Goal: Complete application form: Complete application form

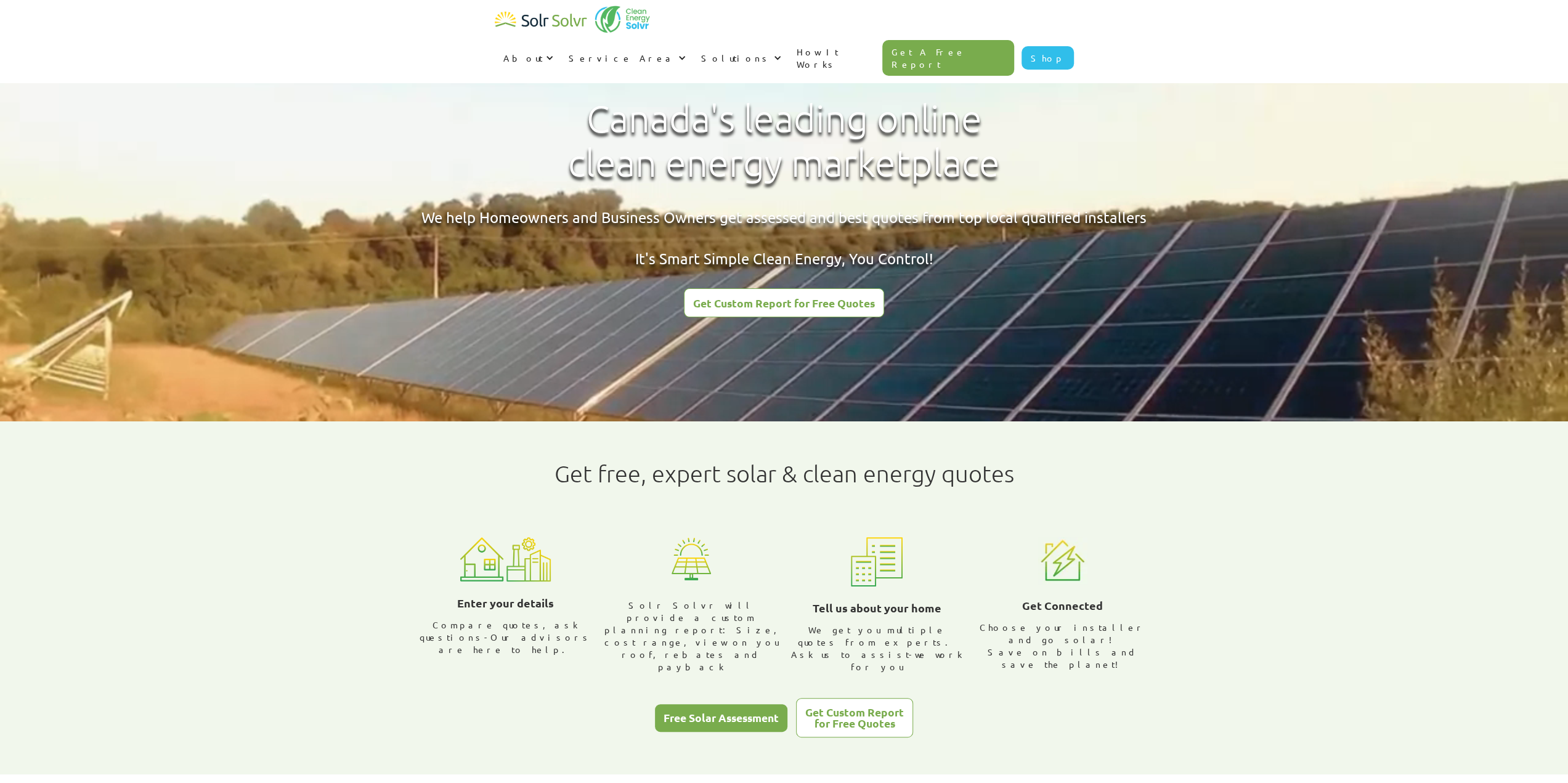
click at [736, 303] on div "Get Custom Report for Free Quotes" at bounding box center [784, 302] width 182 height 11
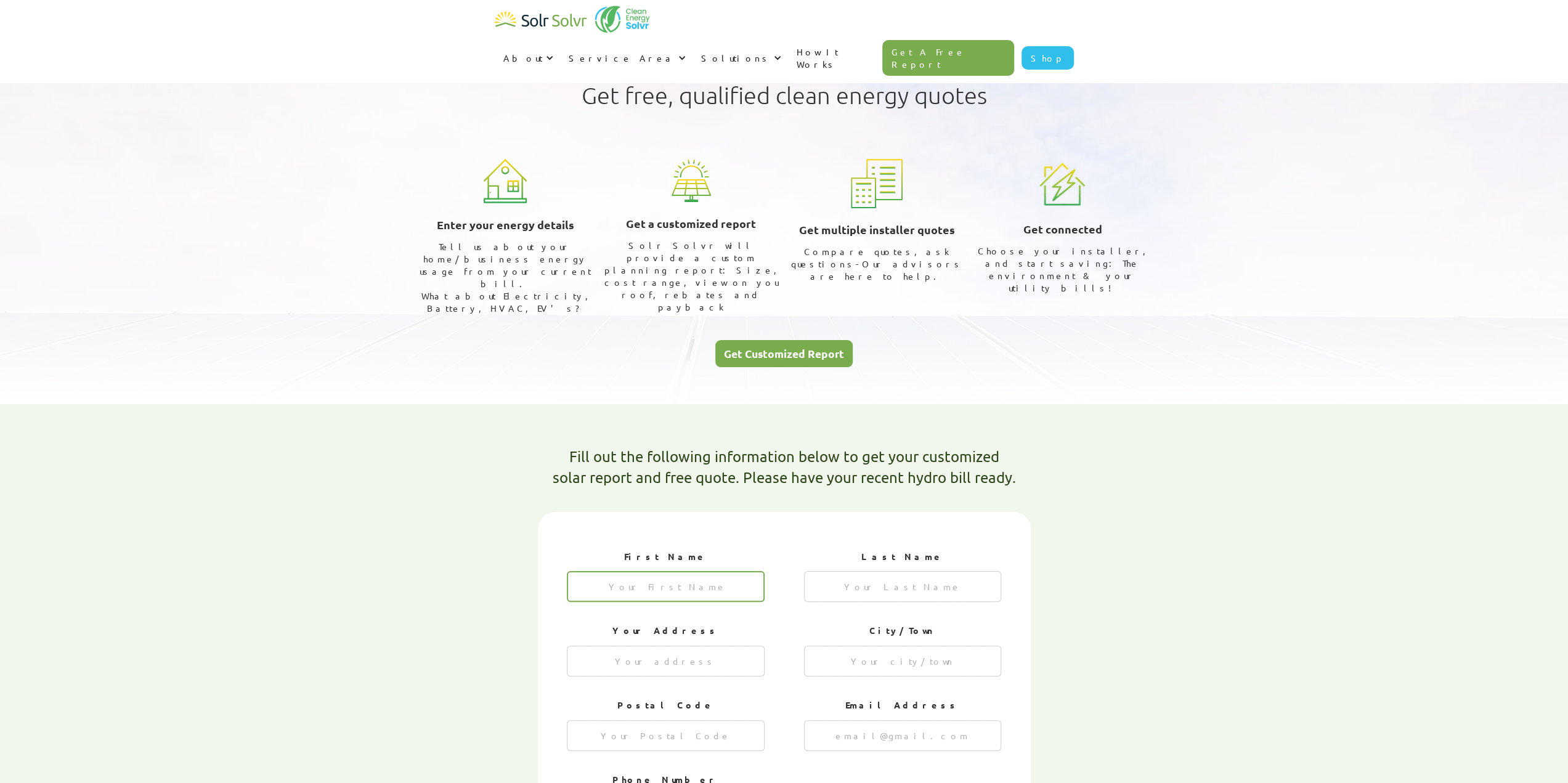
click at [652, 571] on input "1 of 4" at bounding box center [665, 586] width 198 height 31
type input "[PERSON_NAME]"
type input "Pegutter"
type input "[STREET_ADDRESS]"
type input "[GEOGRAPHIC_DATA]"
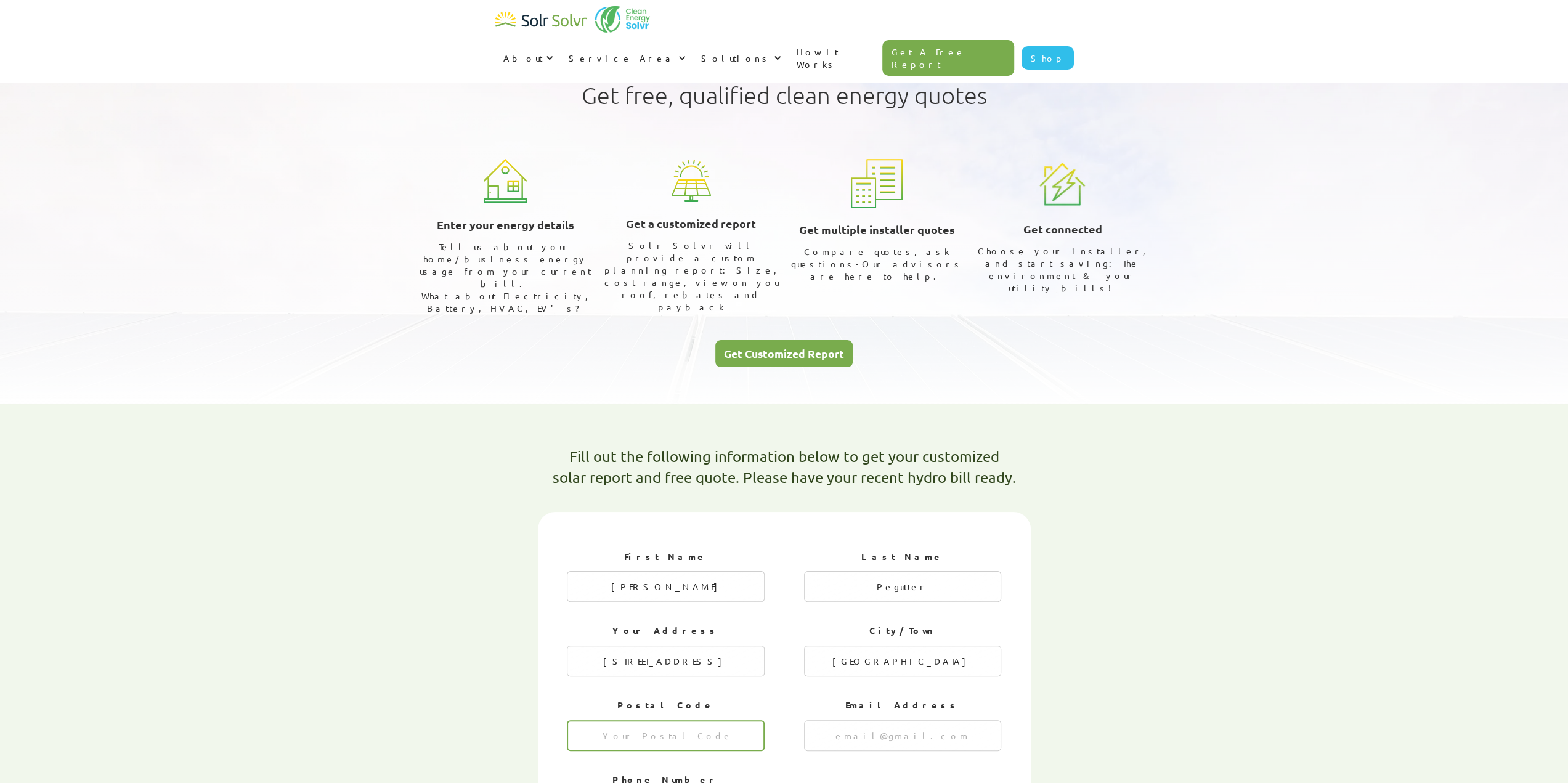
type input "k4p1b7"
type input "[EMAIL_ADDRESS][DOMAIN_NAME]"
type input "6138508645"
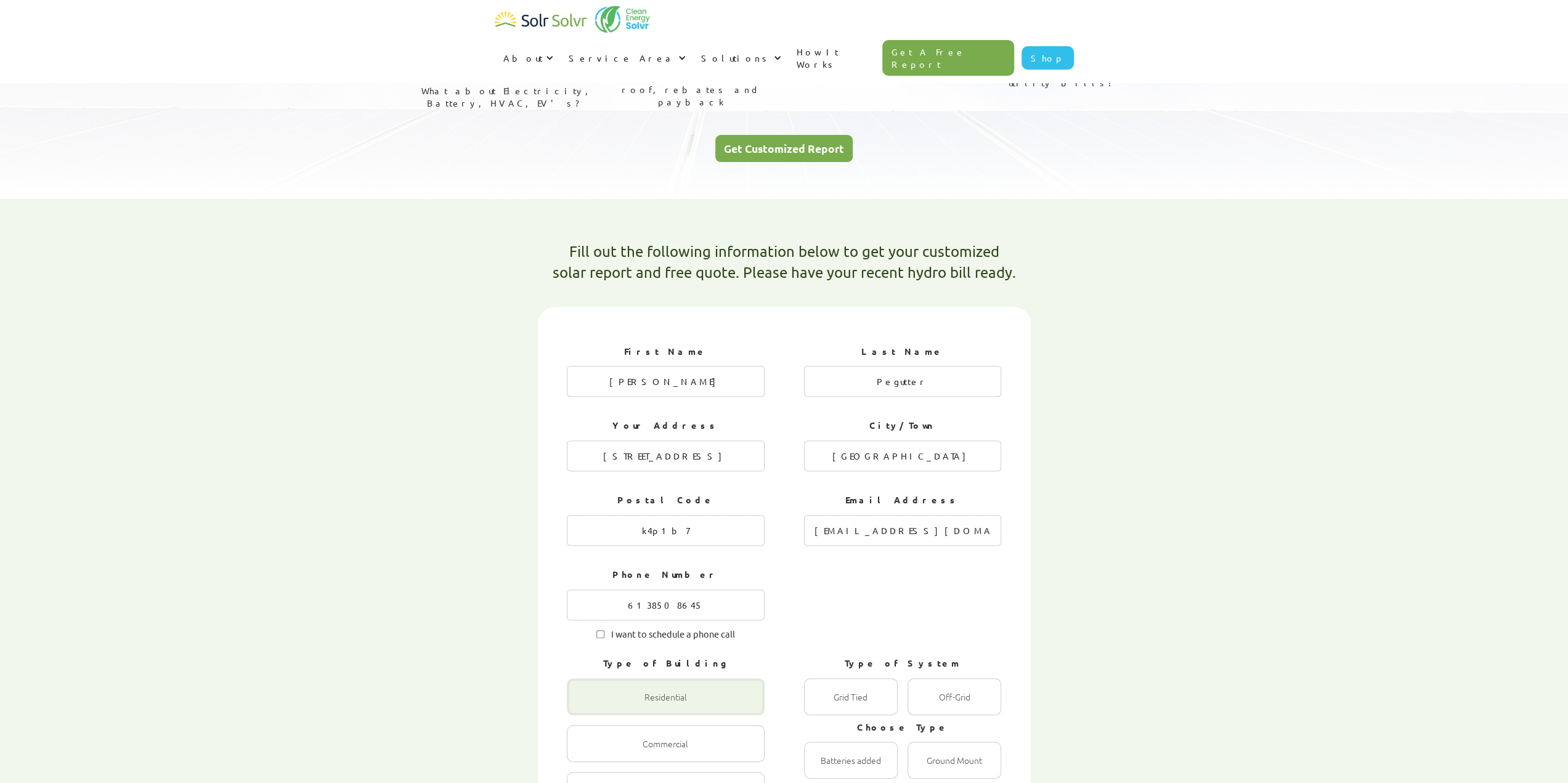
click at [643, 678] on div "1 of 4" at bounding box center [665, 696] width 198 height 37
click at [584, 706] on input "Residential Radio" at bounding box center [579, 710] width 8 height 8
radio input "true"
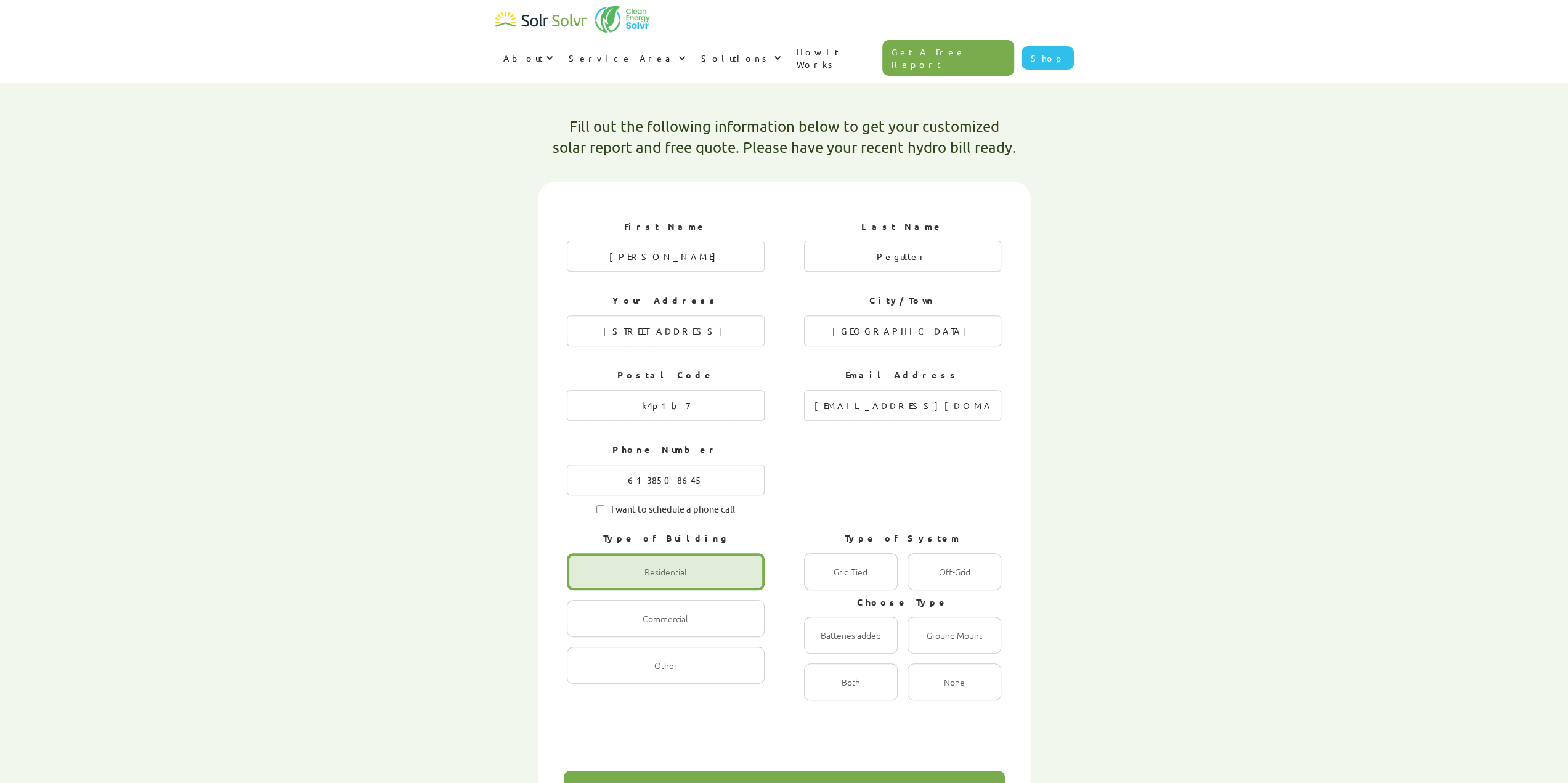
scroll to position [410, 0]
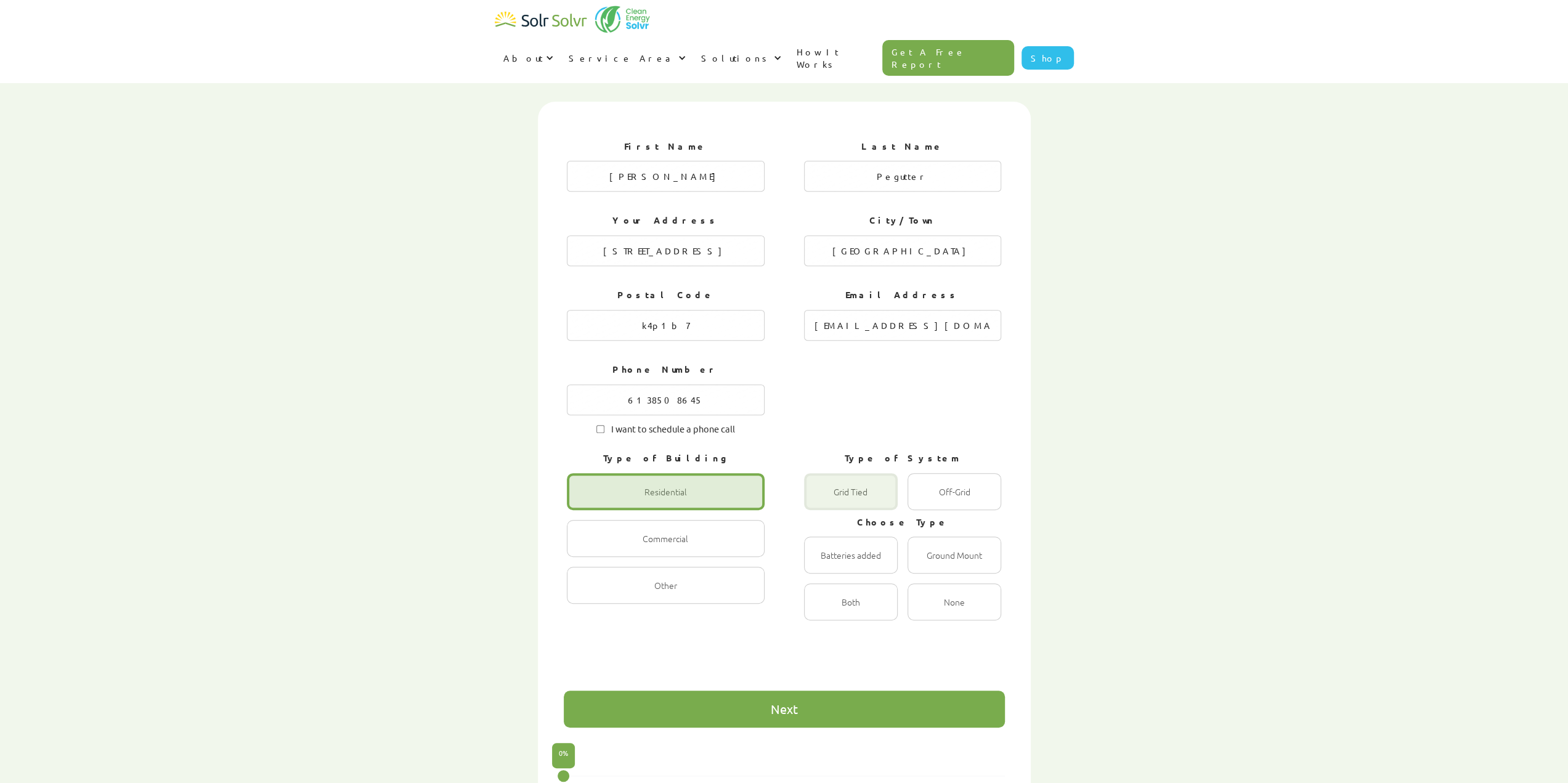
click at [830, 473] on div "1 of 4" at bounding box center [850, 491] width 94 height 37
click at [821, 501] on Tied "Grid Tied Radio" at bounding box center [816, 504] width 8 height 8
radio Tied "true"
click at [829, 537] on div "1 of 4" at bounding box center [850, 555] width 94 height 37
click at [821, 565] on input "Batteries added Radio" at bounding box center [816, 568] width 8 height 8
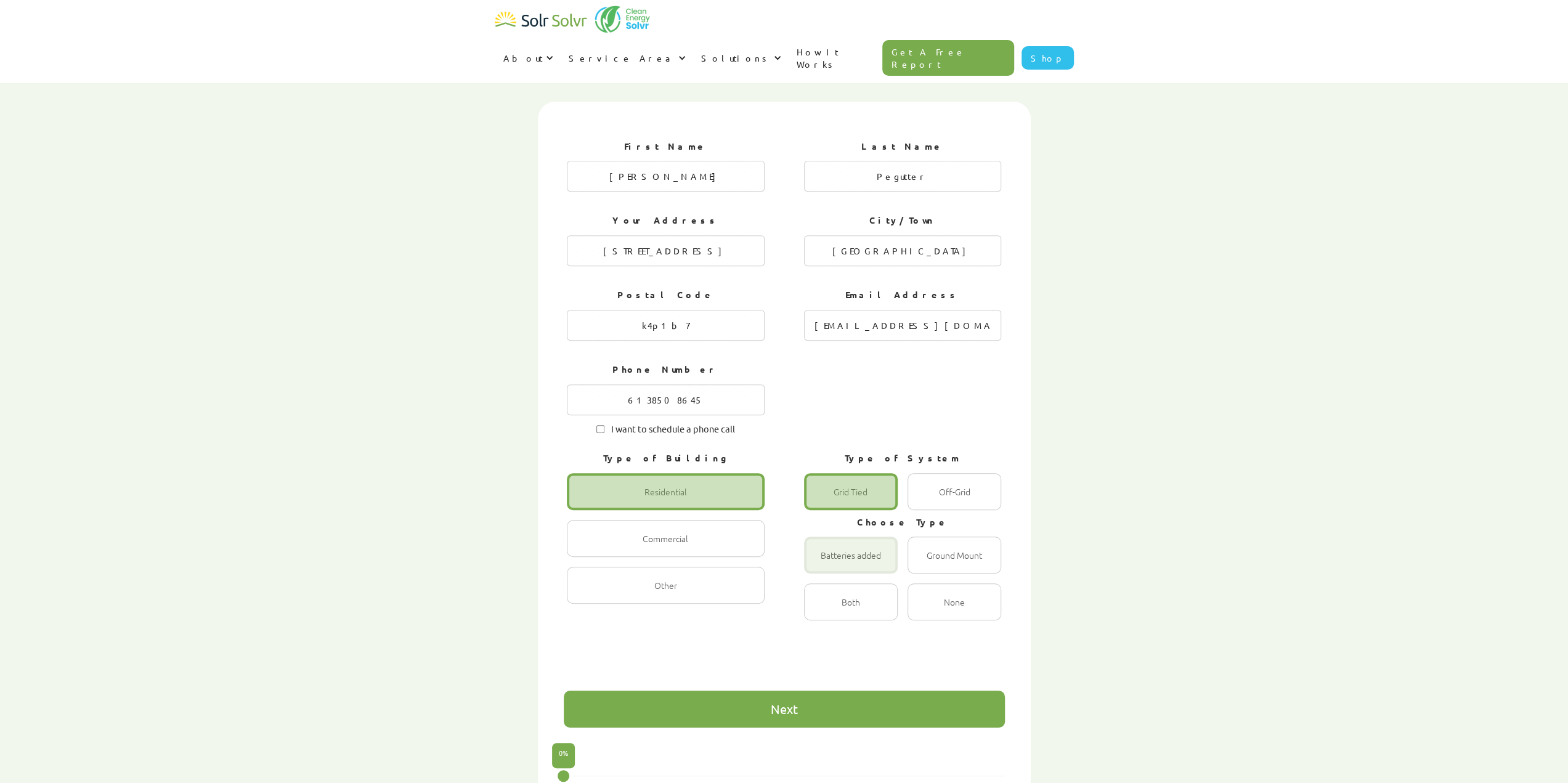
radio input "true"
click at [825, 537] on div "1 of 4" at bounding box center [850, 555] width 94 height 37
click at [821, 565] on input "Batteries added Radio" at bounding box center [816, 568] width 8 height 8
click at [936, 537] on div "1 of 4" at bounding box center [954, 555] width 94 height 37
click at [925, 565] on input "Ground Mount Radio" at bounding box center [920, 568] width 8 height 8
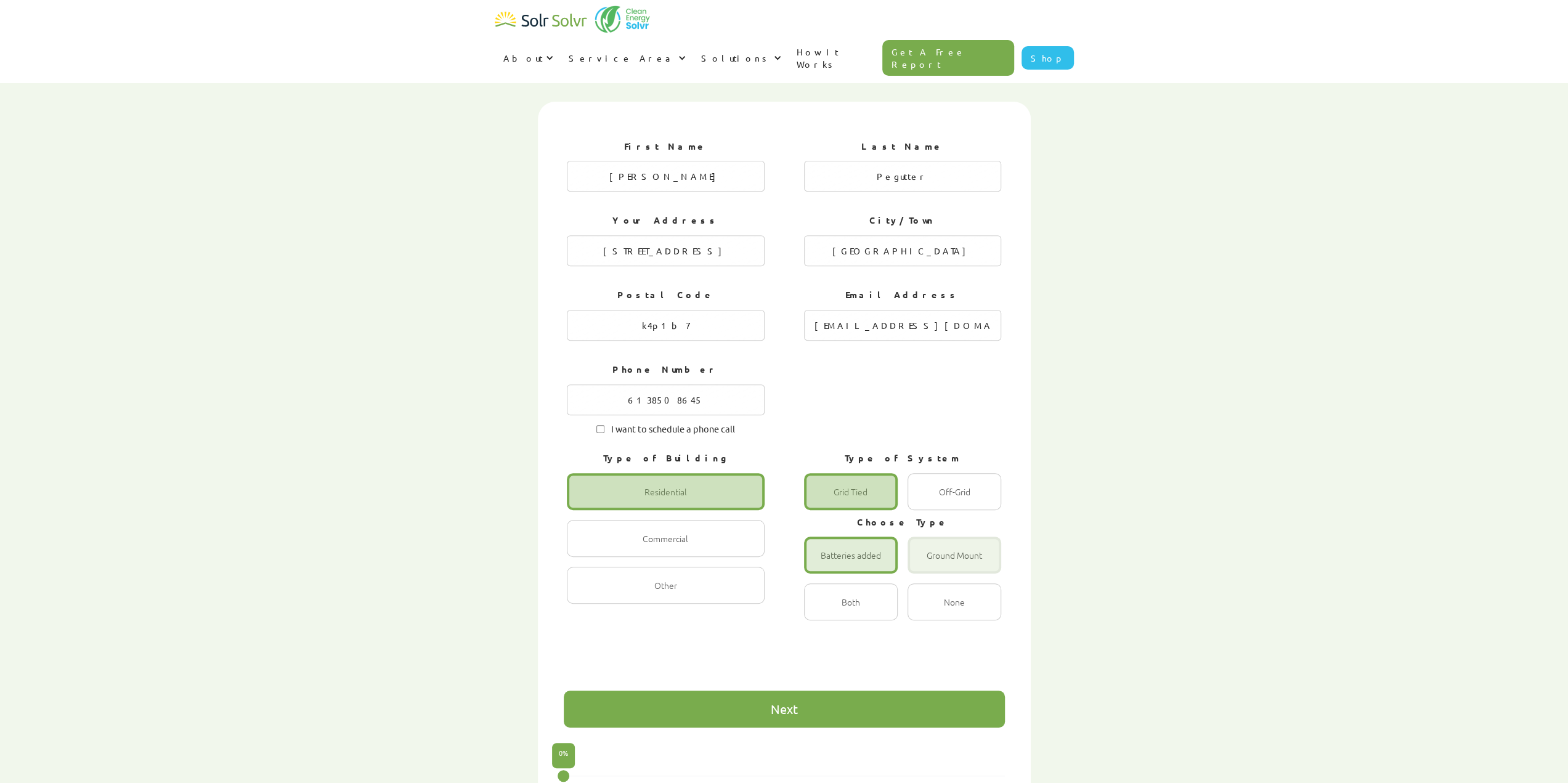
radio input "true"
click at [934, 583] on div "1 of 4" at bounding box center [954, 601] width 94 height 37
click at [925, 611] on input "None Radio" at bounding box center [920, 614] width 8 height 8
radio input "true"
click at [767, 690] on div "Next" at bounding box center [784, 709] width 441 height 37
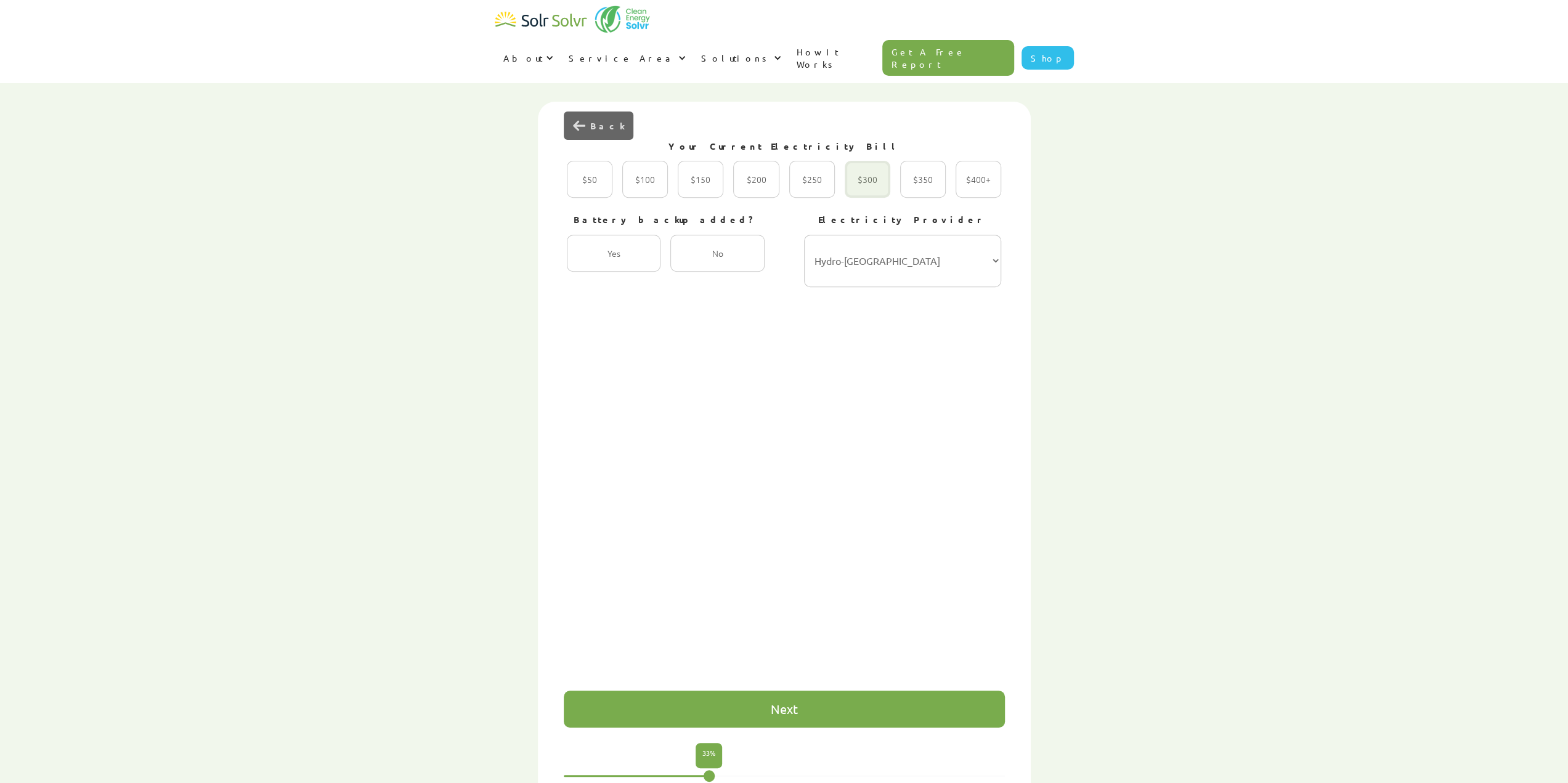
click at [870, 161] on div "2 of 4" at bounding box center [867, 179] width 45 height 37
click at [862, 189] on input "$300 Radio" at bounding box center [857, 192] width 8 height 8
radio input "true"
click at [857, 243] on select "Hydro-Québec Hydro One Ontario Power Generation BC Hydro Alectra Utilities ENMA…" at bounding box center [903, 261] width 198 height 52
select select "Hydro One"
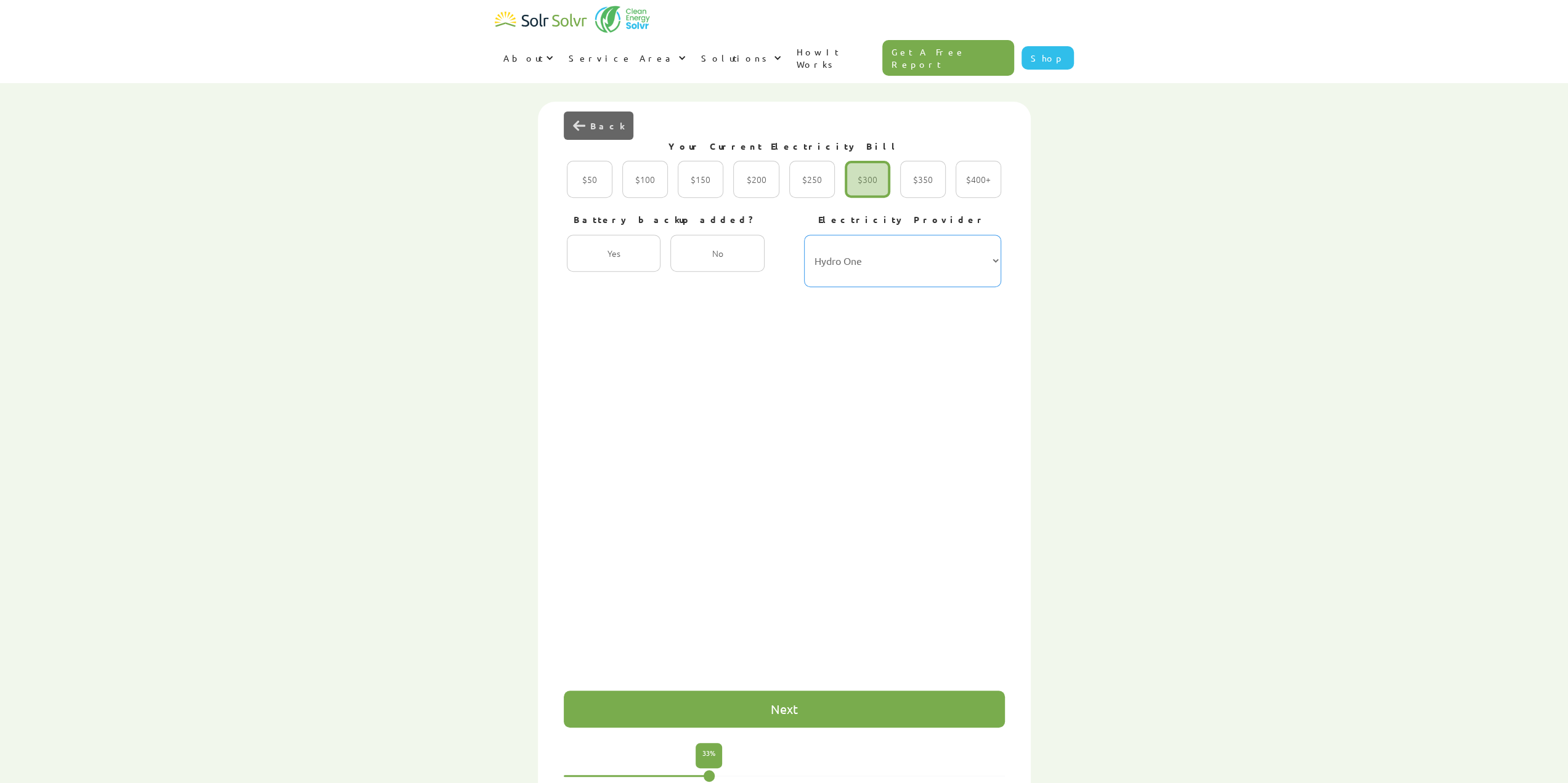
click at [804, 235] on select "Hydro-Québec Hydro One Ontario Power Generation BC Hydro Alectra Utilities ENMA…" at bounding box center [903, 261] width 198 height 52
drag, startPoint x: 696, startPoint y: 613, endPoint x: 670, endPoint y: 619, distance: 26.7
click at [695, 614] on div "First Name [PERSON_NAME] Last Name Pegutter Your Address [STREET_ADDRESS] Posta…" at bounding box center [784, 427] width 441 height 599
click at [658, 690] on div "Next" at bounding box center [784, 709] width 441 height 37
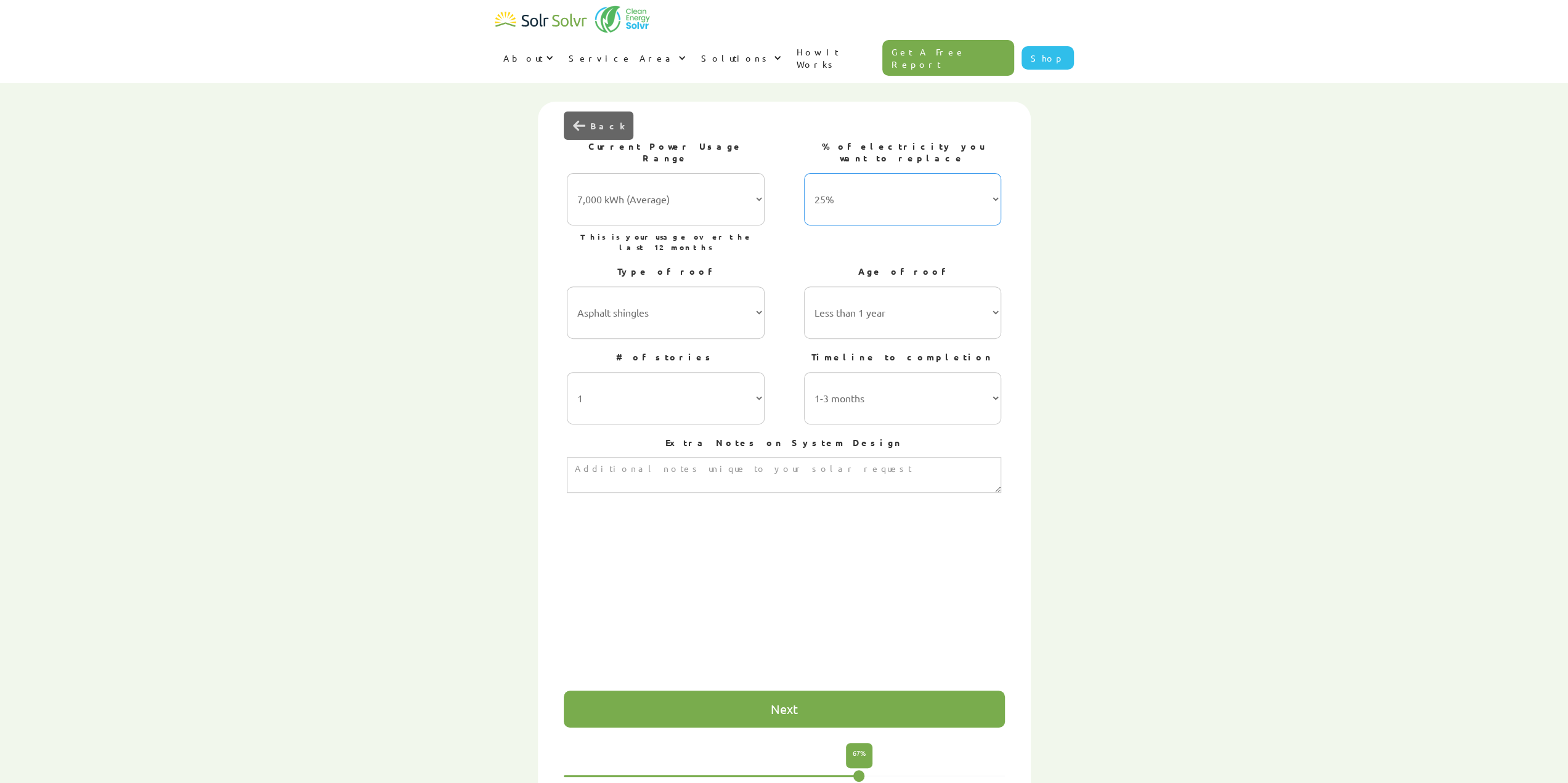
click at [938, 173] on select "25% 50% 75% 100%" at bounding box center [903, 199] width 198 height 52
select select "100%"
click at [804, 173] on select "25% 50% 75% 100%" at bounding box center [903, 199] width 198 height 52
click at [885, 287] on select "Less than 1 year 1-5 years 5-10 years 10-15 years 20-30 years 30+ years" at bounding box center [903, 313] width 198 height 52
select select "10-15 years"
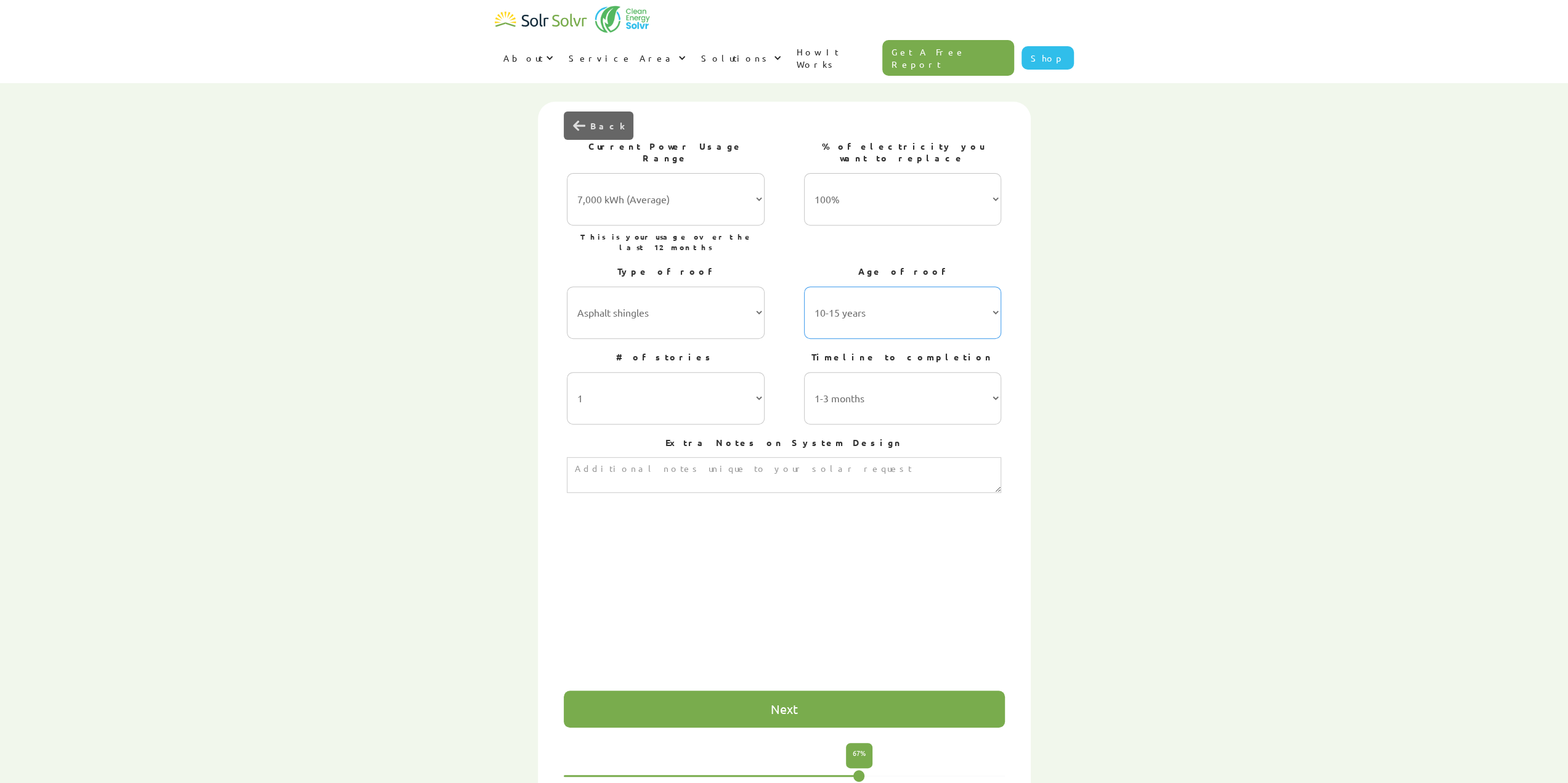
click at [804, 287] on select "Less than 1 year 1-5 years 5-10 years 10-15 years 20-30 years 30+ years" at bounding box center [903, 313] width 198 height 52
click at [752, 372] on select "1 2 3 or more" at bounding box center [665, 398] width 198 height 52
select select "2"
click at [566, 372] on select "1 2 3 or more" at bounding box center [665, 398] width 198 height 52
click at [887, 372] on select "1-3 months 3-6 months 6-12 months 12-24 months 24+ months" at bounding box center [903, 398] width 198 height 52
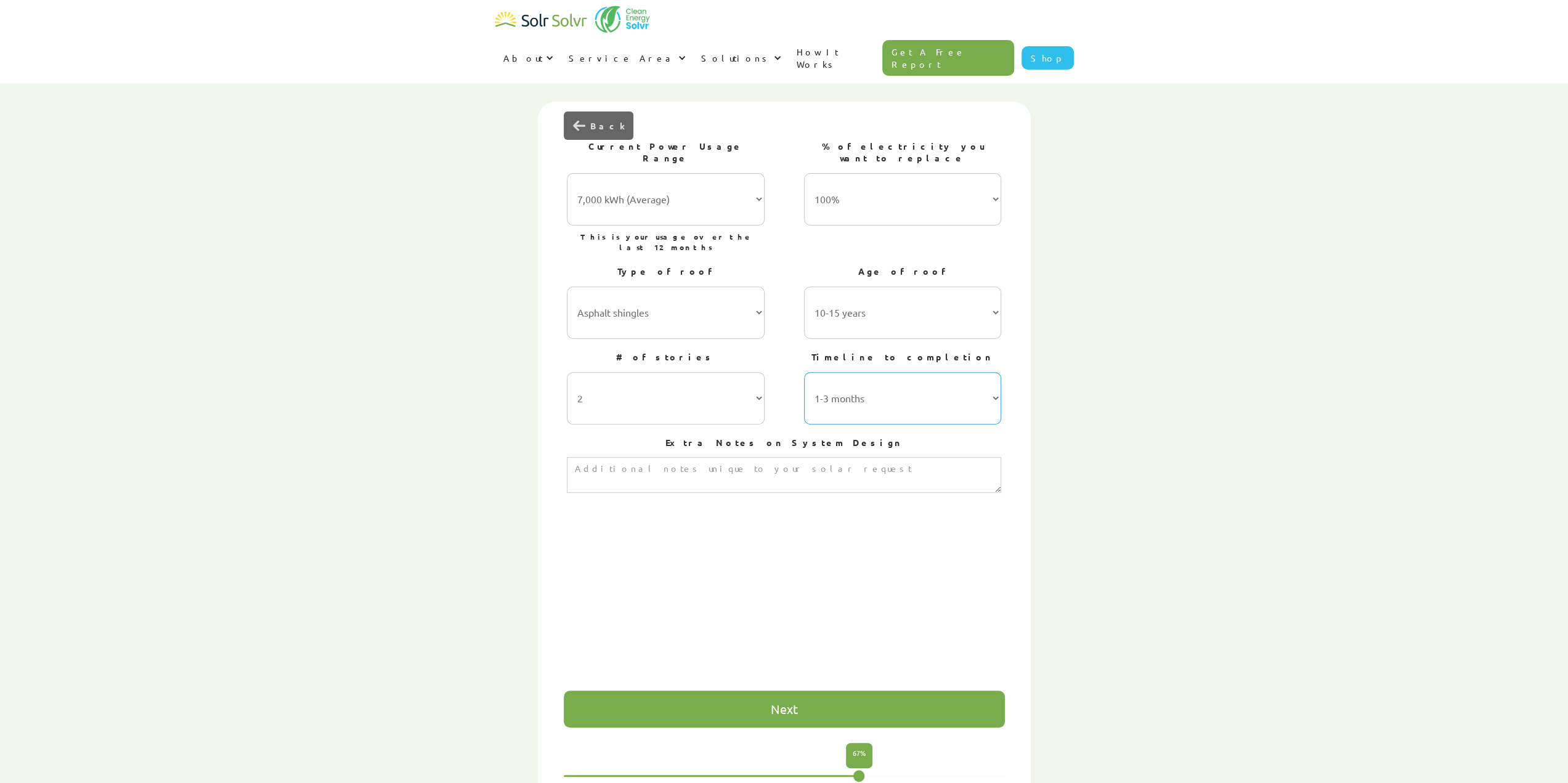
click at [887, 372] on select "1-3 months 3-6 months 6-12 months 12-24 months 24+ months" at bounding box center [903, 398] width 198 height 52
click at [729, 694] on form "First Name [PERSON_NAME] Last Name Pegutter Your Address [STREET_ADDRESS] Posta…" at bounding box center [784, 453] width 441 height 650
click at [748, 690] on div "Next" at bounding box center [784, 709] width 441 height 37
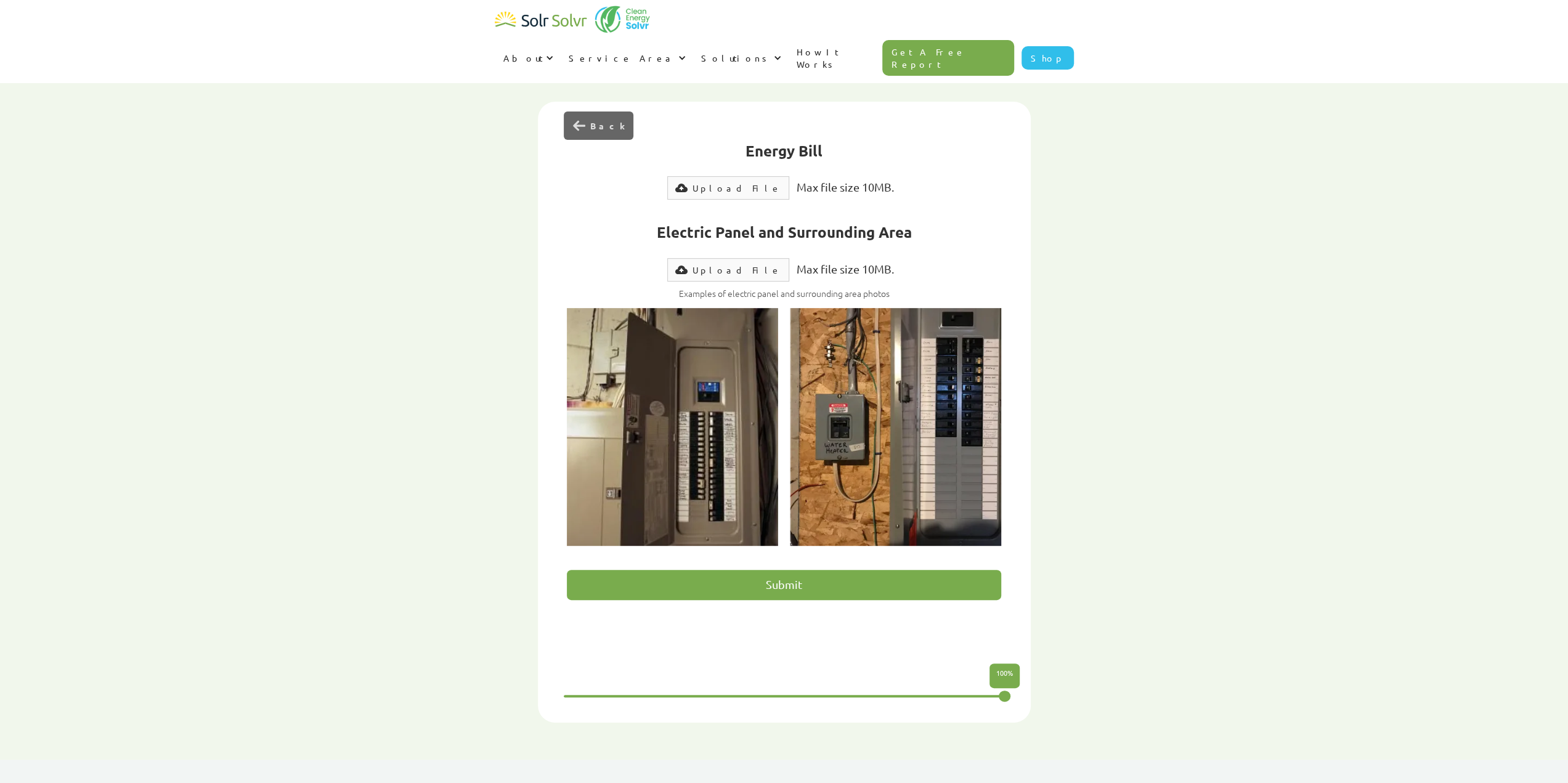
click at [632, 570] on input "Submit" at bounding box center [783, 585] width 434 height 31
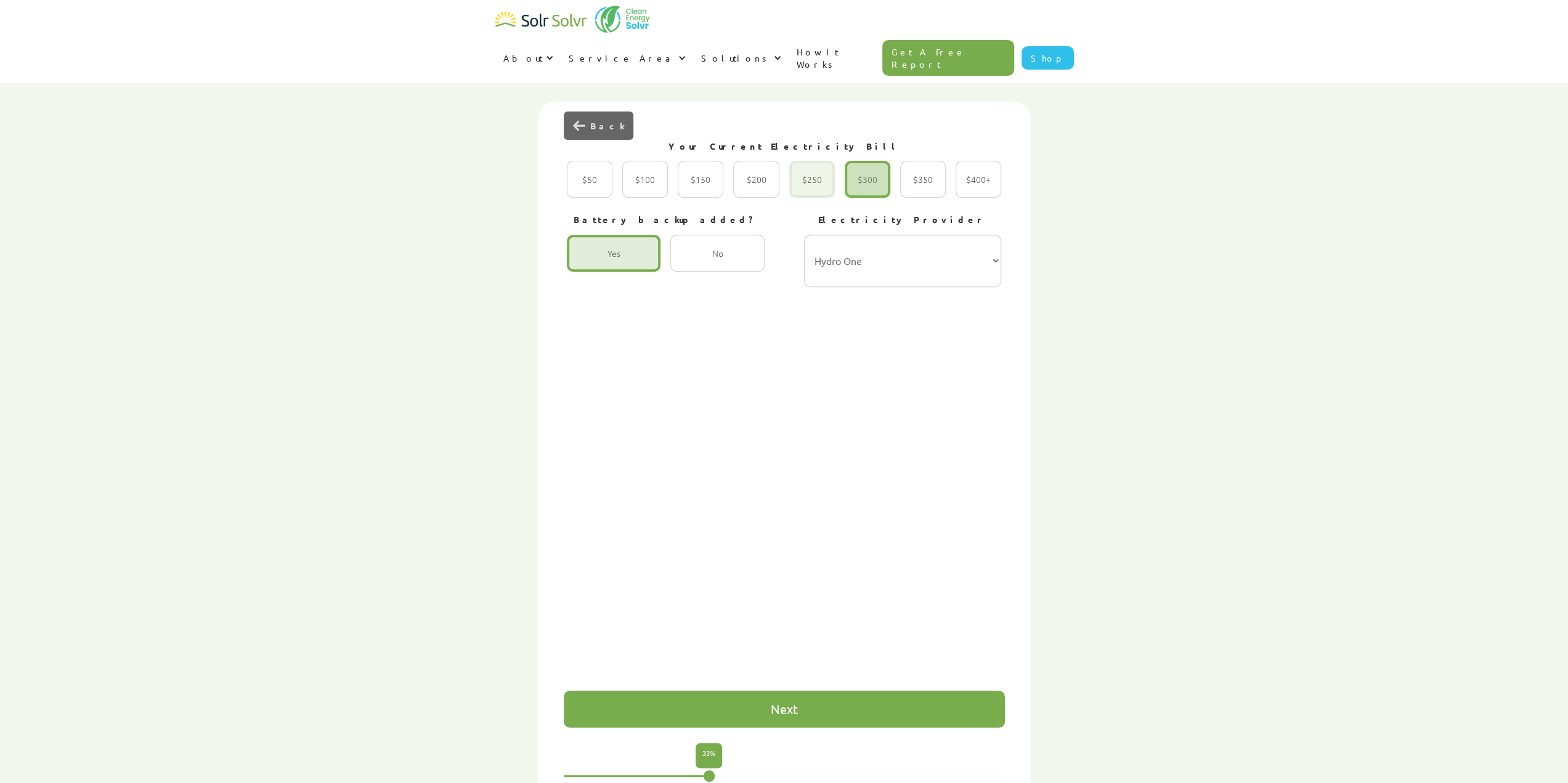
click at [807, 161] on div "2 of 4" at bounding box center [812, 179] width 45 height 37
click at [807, 189] on input "$250 Radio" at bounding box center [801, 192] width 8 height 8
radio input "true"
click at [723, 690] on div "Next" at bounding box center [784, 709] width 441 height 37
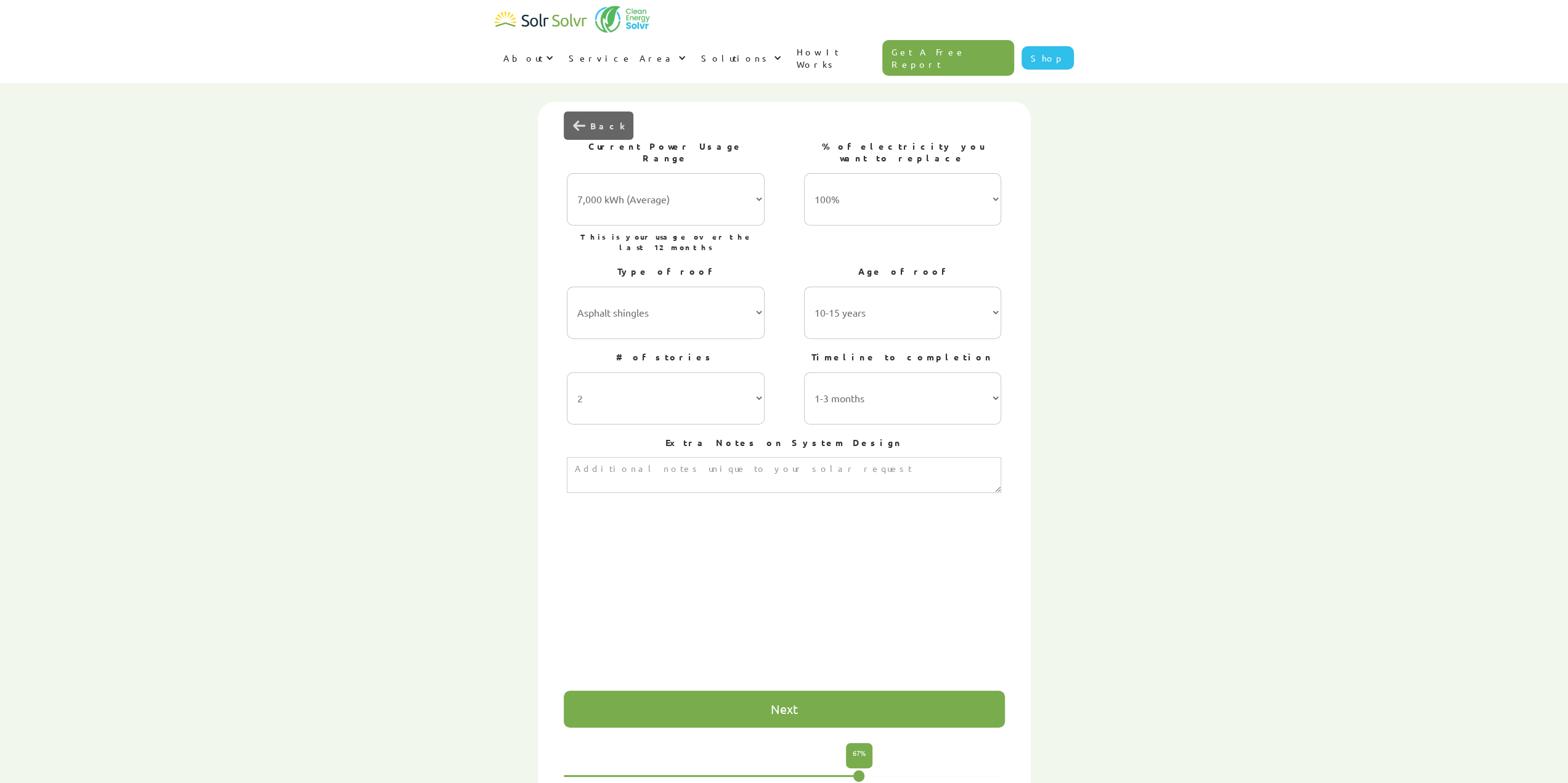
click at [700, 690] on div "Next" at bounding box center [784, 709] width 441 height 37
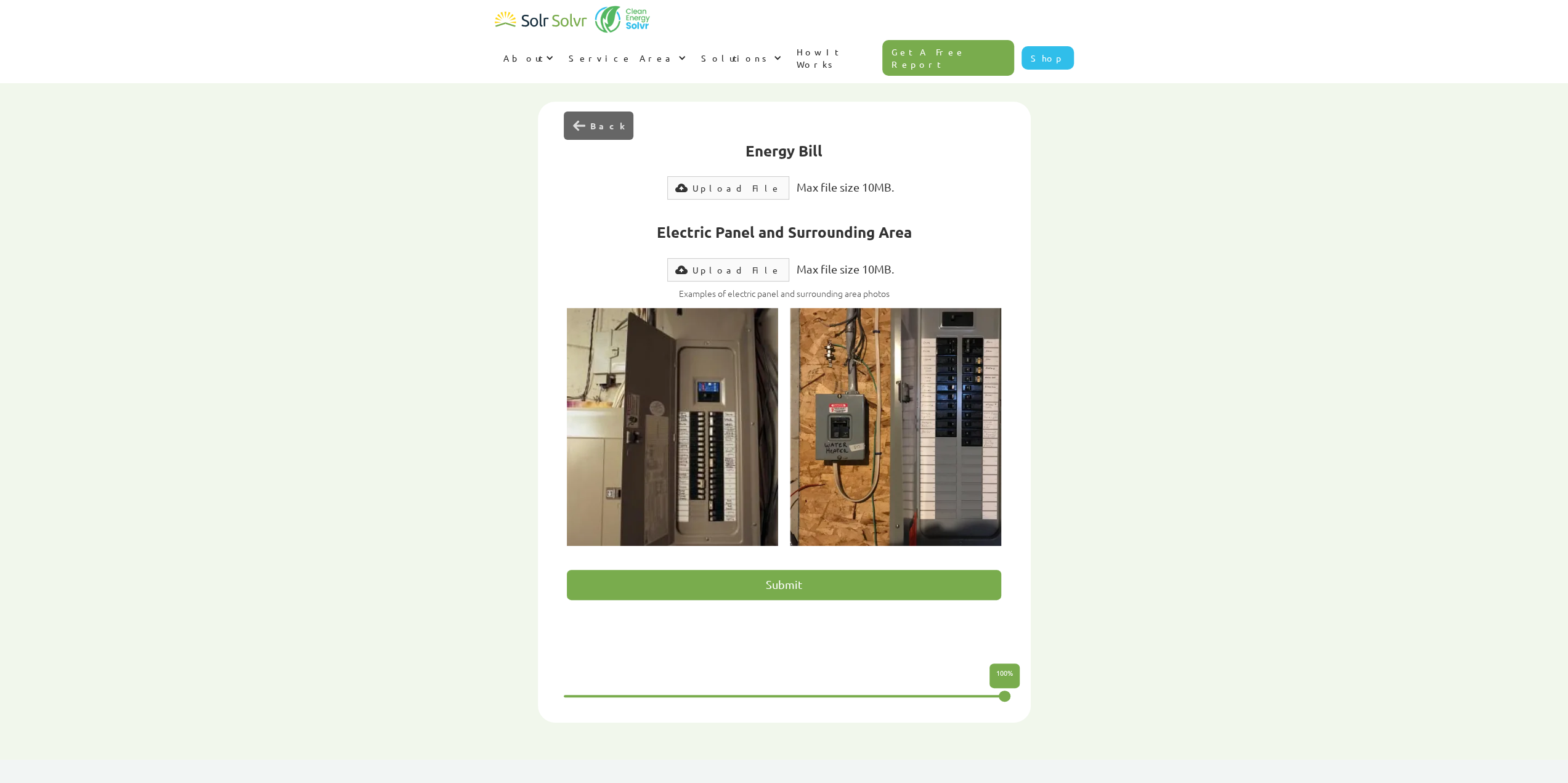
click at [800, 570] on input "Submit" at bounding box center [783, 585] width 434 height 31
